Goal: Task Accomplishment & Management: Complete application form

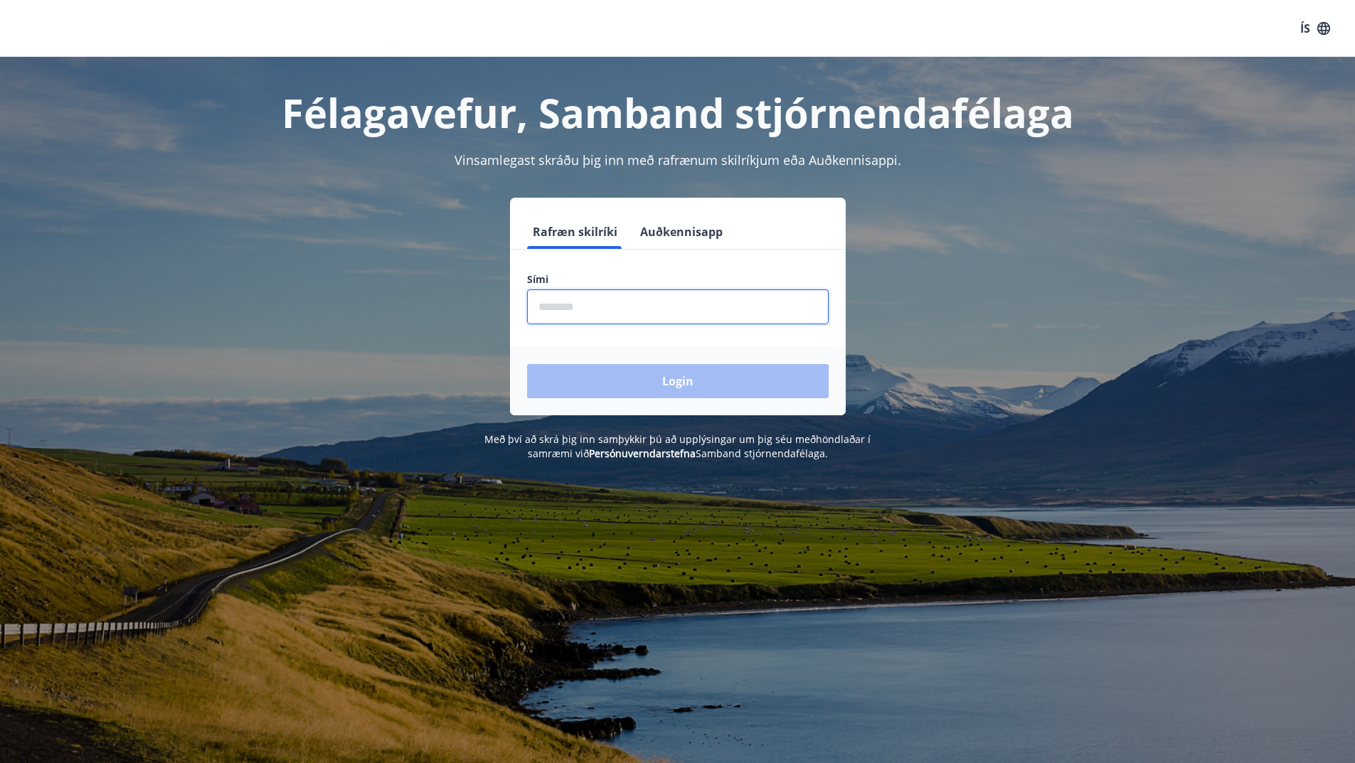
click at [612, 310] on input "phone" at bounding box center [678, 307] width 302 height 35
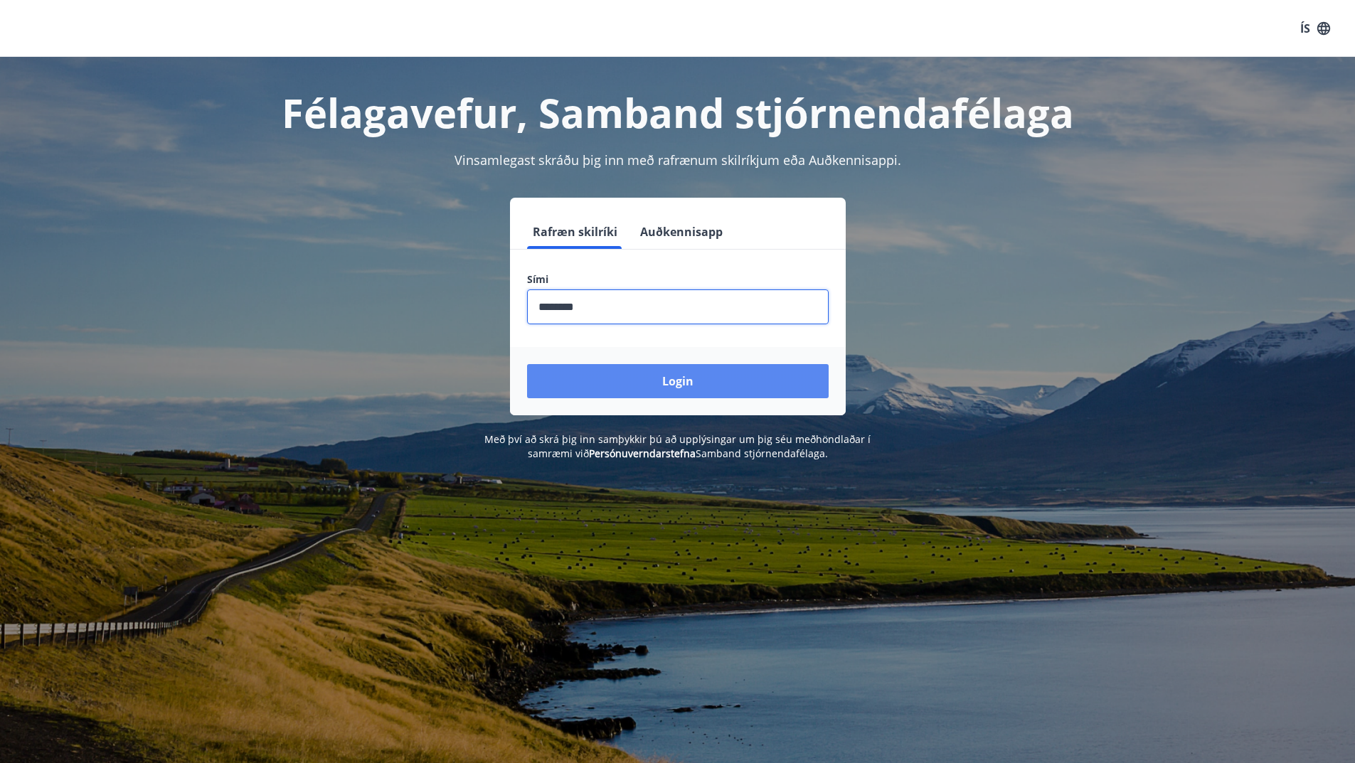
type input "********"
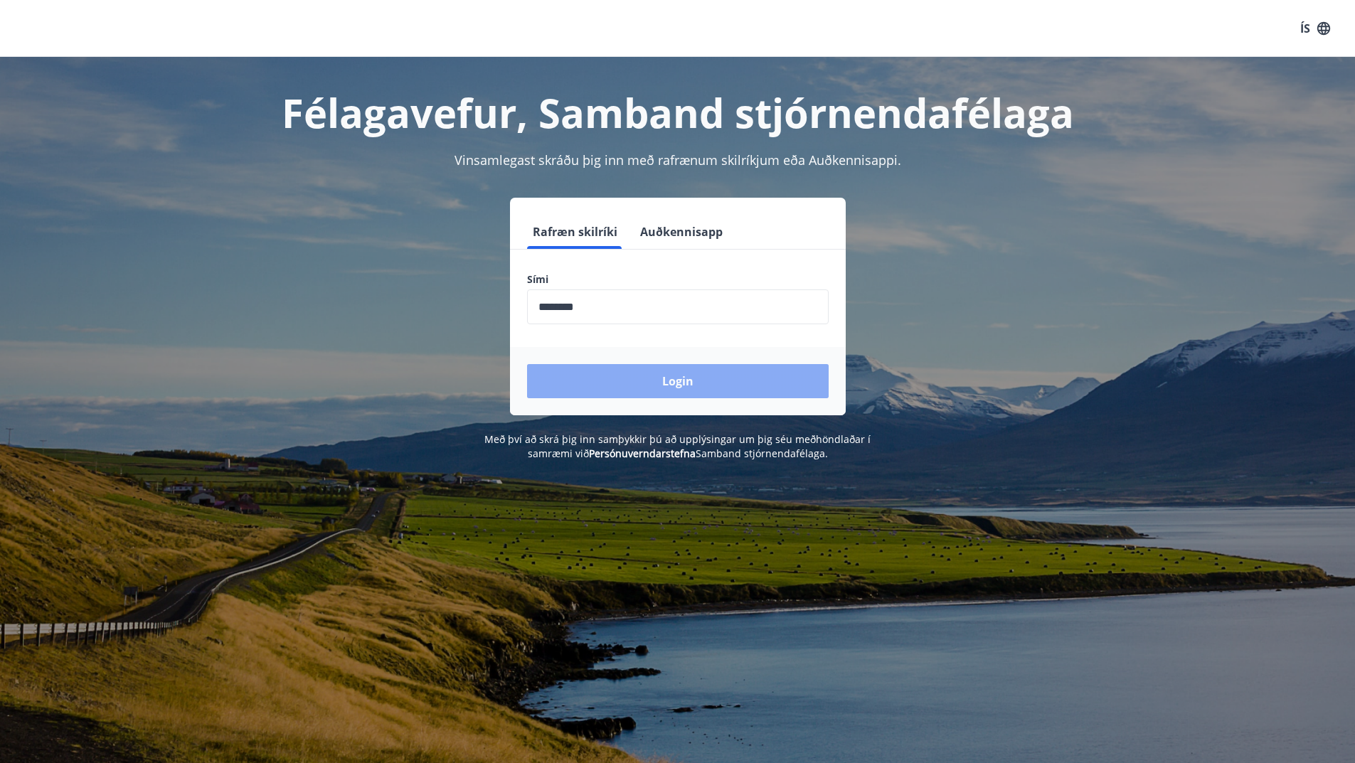
click at [622, 367] on button "Login" at bounding box center [678, 381] width 302 height 34
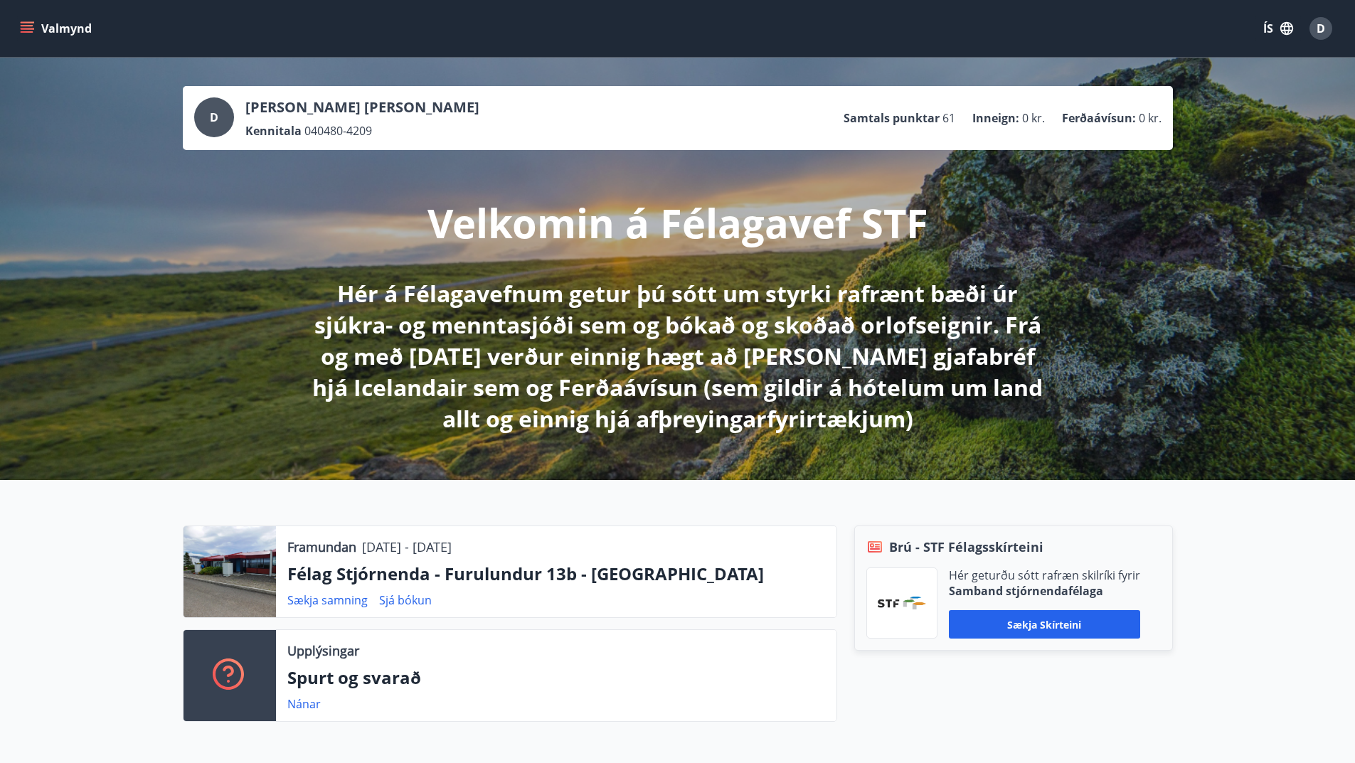
click at [23, 29] on icon "menu" at bounding box center [29, 28] width 16 height 1
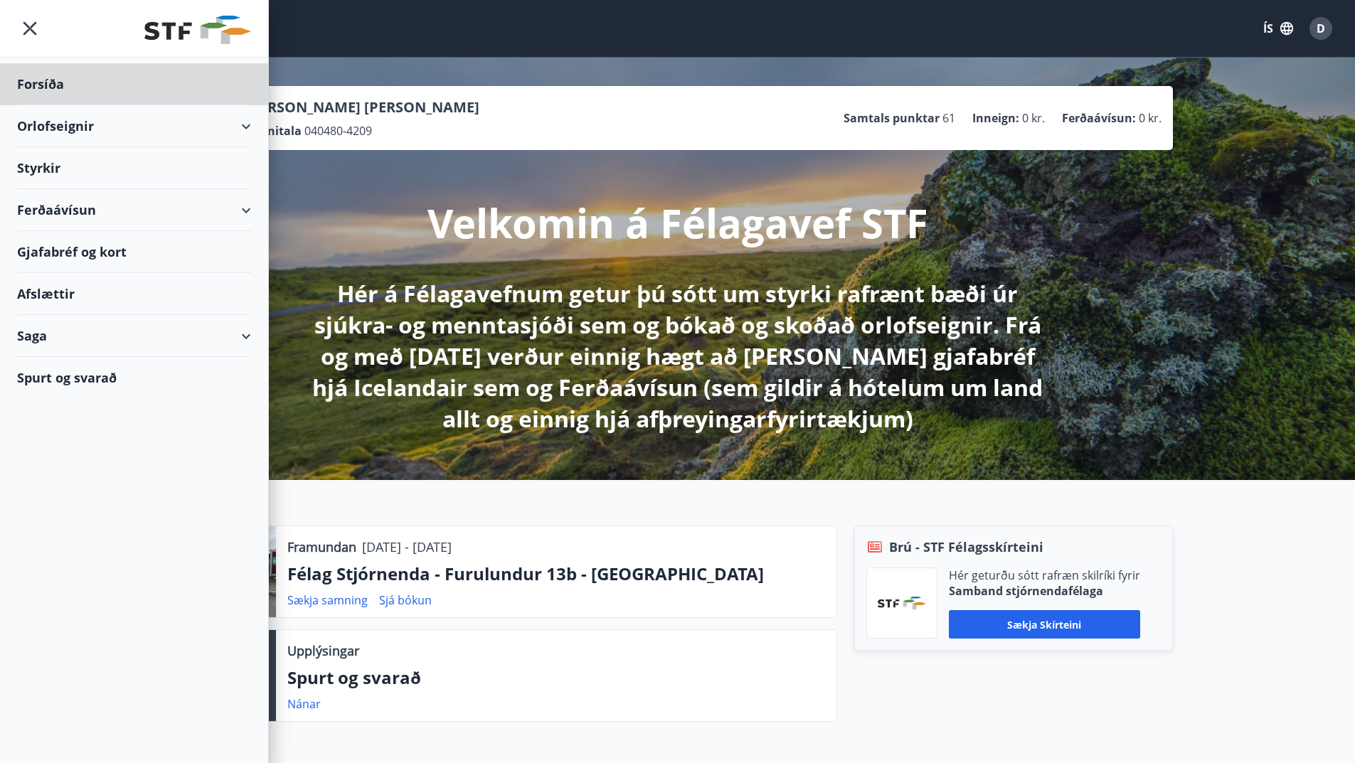
click at [157, 105] on div "Styrkir" at bounding box center [134, 84] width 234 height 42
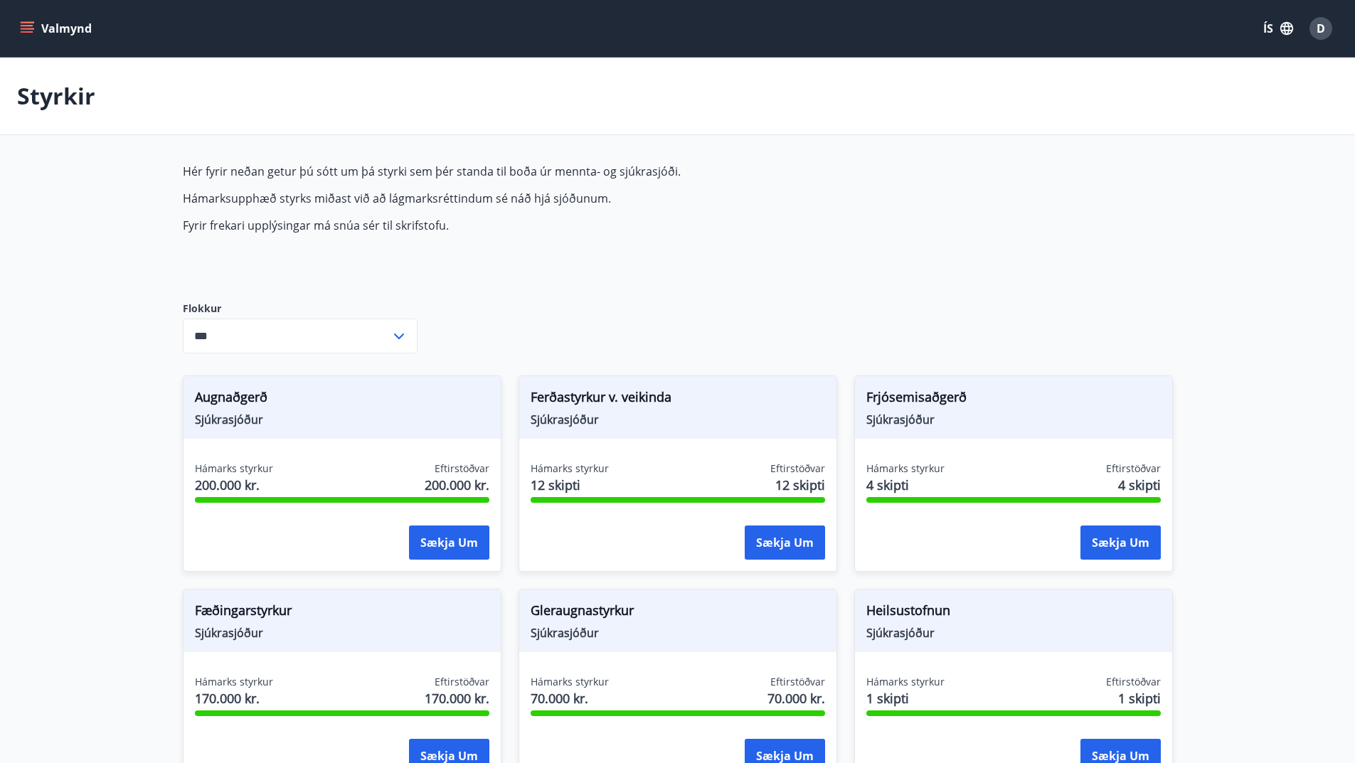
type input "***"
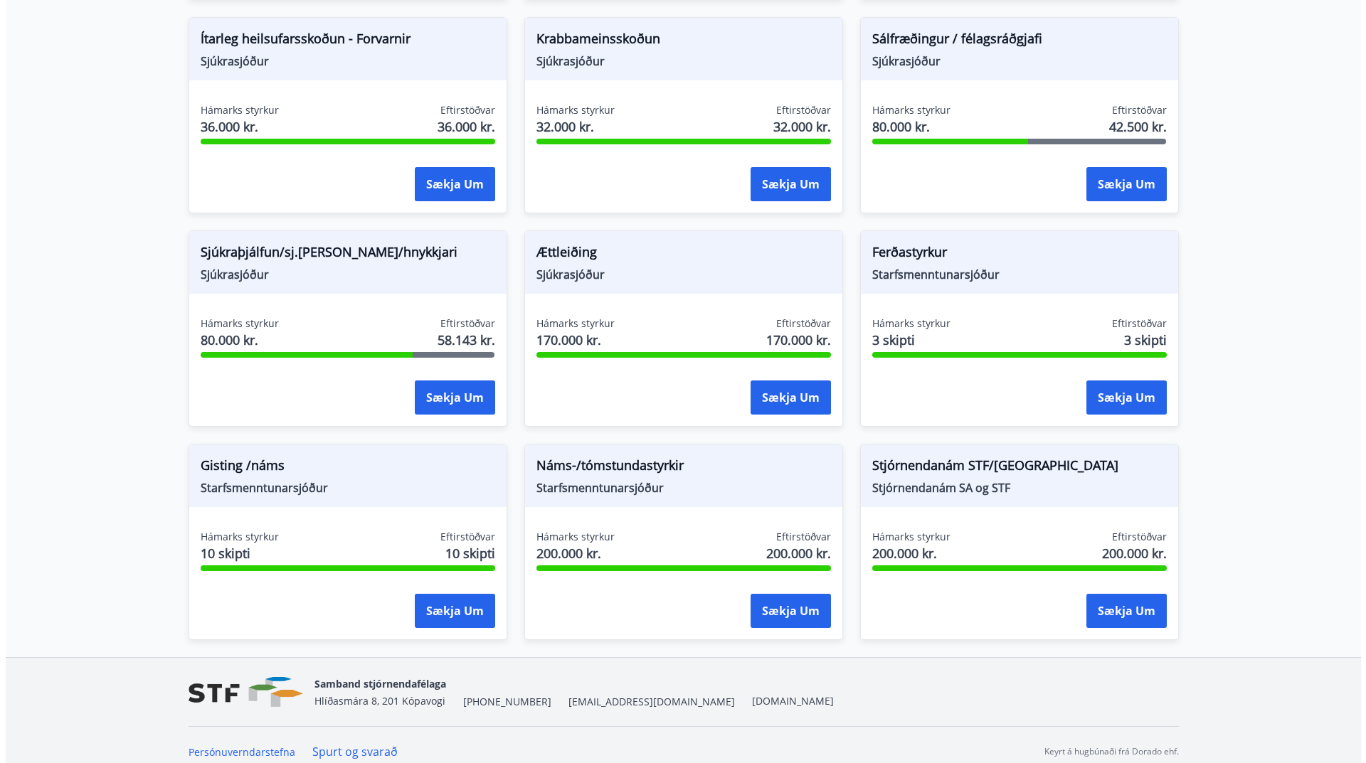
scroll to position [1012, 0]
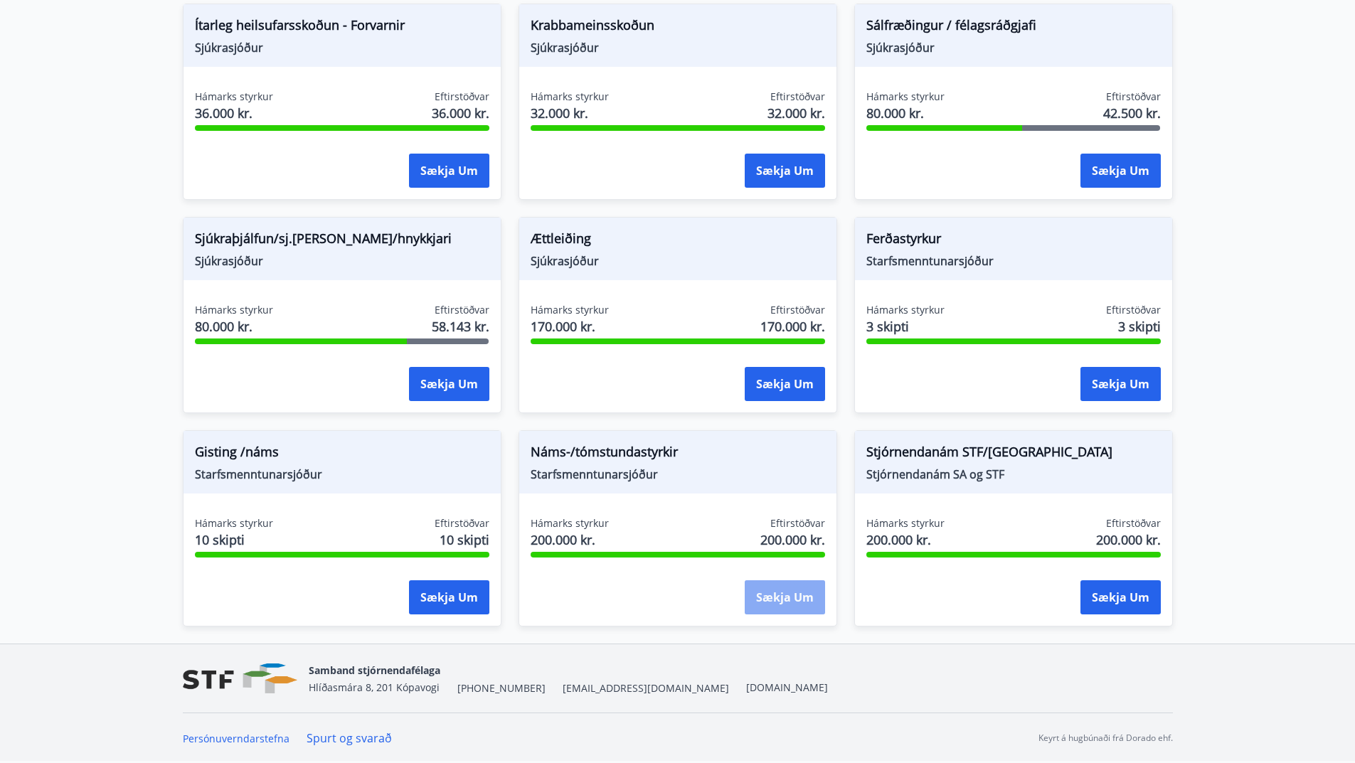
click at [761, 595] on button "Sækja um" at bounding box center [785, 597] width 80 height 34
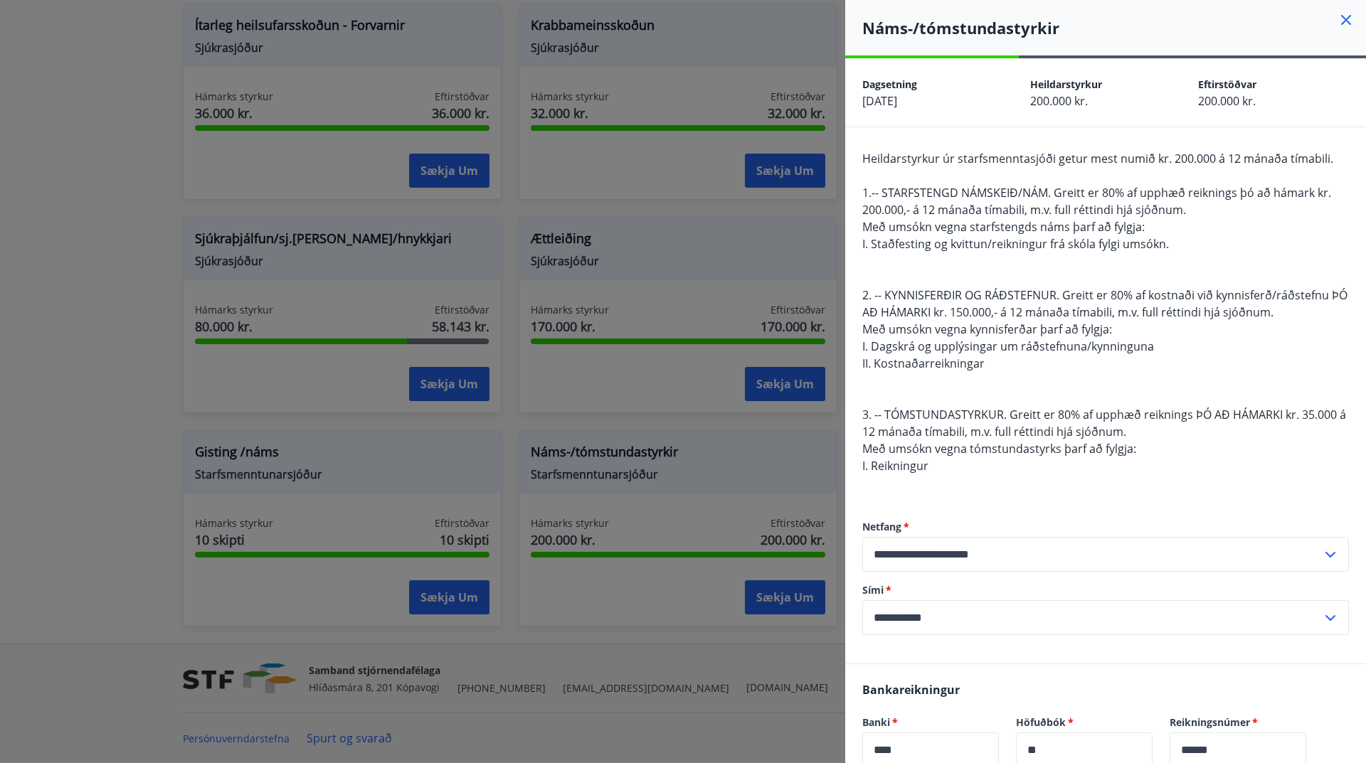
click at [559, 372] on div at bounding box center [683, 381] width 1366 height 763
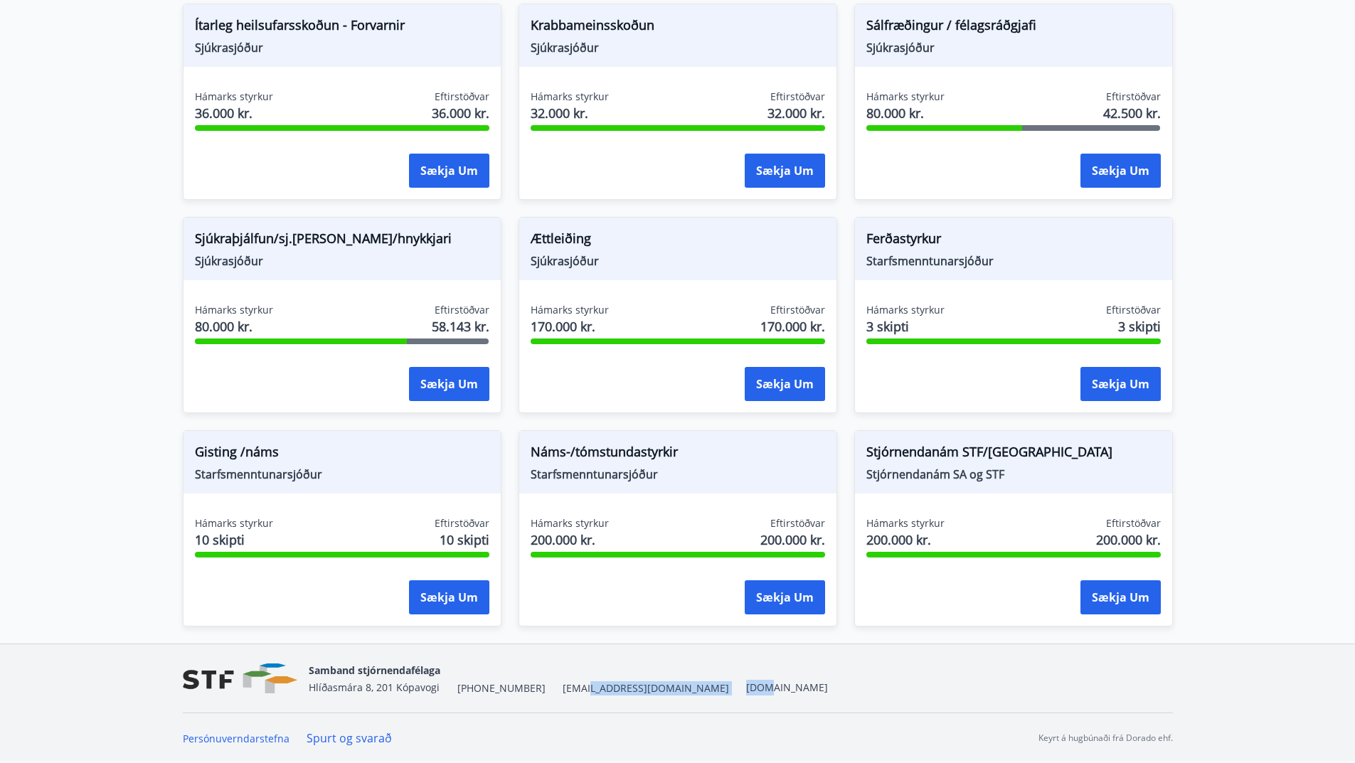
drag, startPoint x: 571, startPoint y: 691, endPoint x: 631, endPoint y: 701, distance: 60.7
click at [631, 701] on div "Samband stjórnendafélaga Hlíðasmára 8, 201 Kópavogi +354 553-5040 stf@stf.is ww…" at bounding box center [678, 678] width 990 height 68
click at [642, 709] on div "Samband stjórnendafélaga Hlíðasmára 8, 201 Kópavogi +354 553-5040 stf@stf.is ww…" at bounding box center [678, 678] width 990 height 68
click at [744, 546] on div "Hámarks styrkur 200.000 kr. Eftirstöðvar 200.000 kr." at bounding box center [678, 534] width 294 height 36
click at [775, 589] on button "Sækja um" at bounding box center [785, 597] width 80 height 34
